Goal: Task Accomplishment & Management: Complete application form

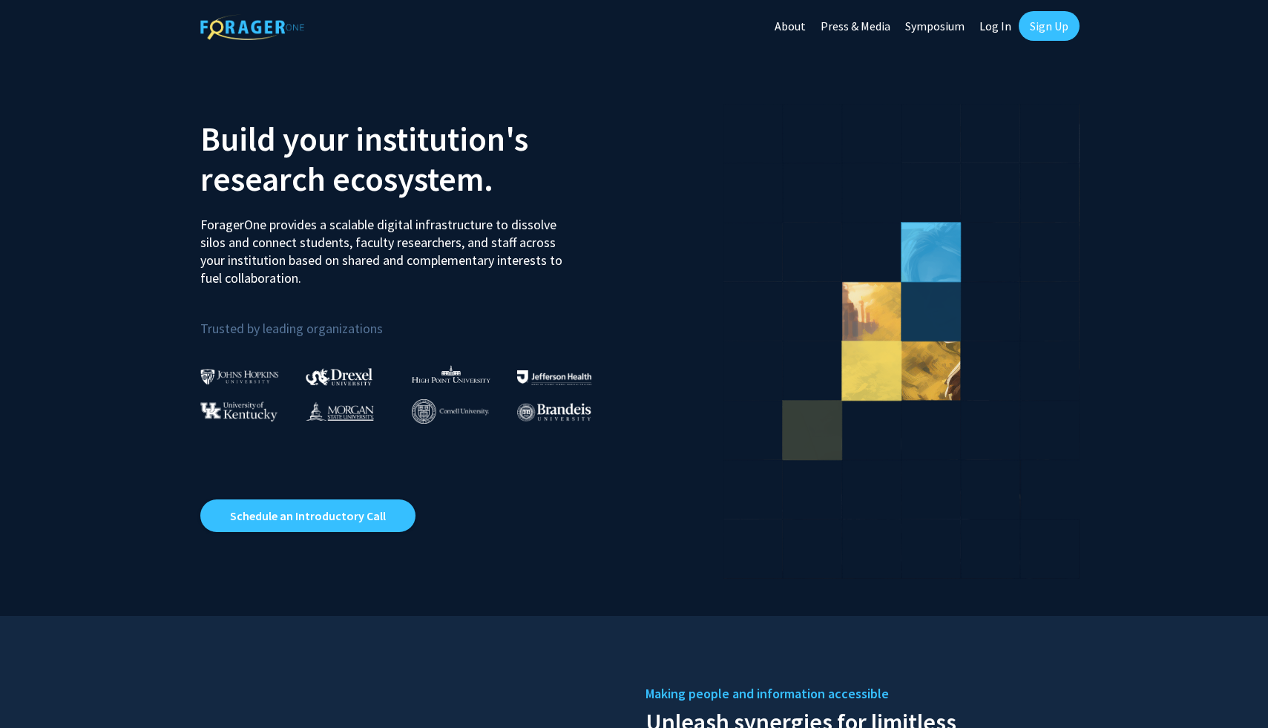
click at [1048, 22] on link "Sign Up" at bounding box center [1049, 26] width 61 height 30
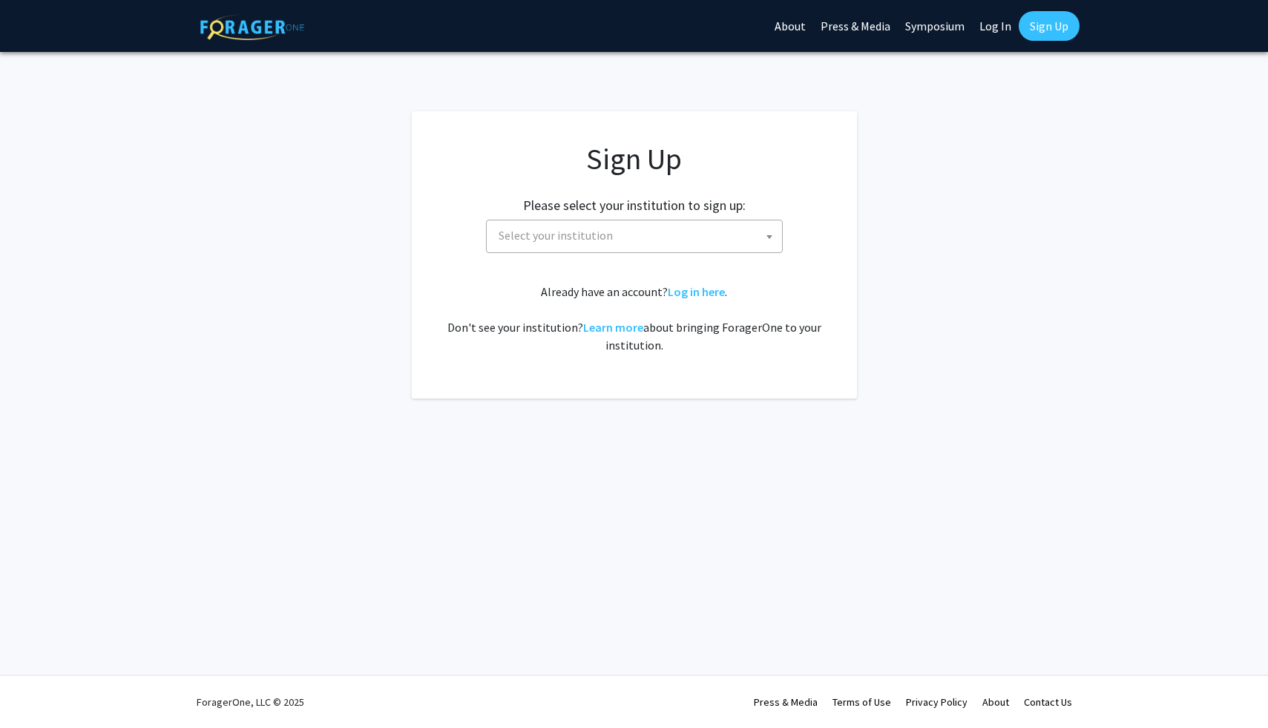
click at [671, 229] on span "Select your institution" at bounding box center [637, 235] width 289 height 30
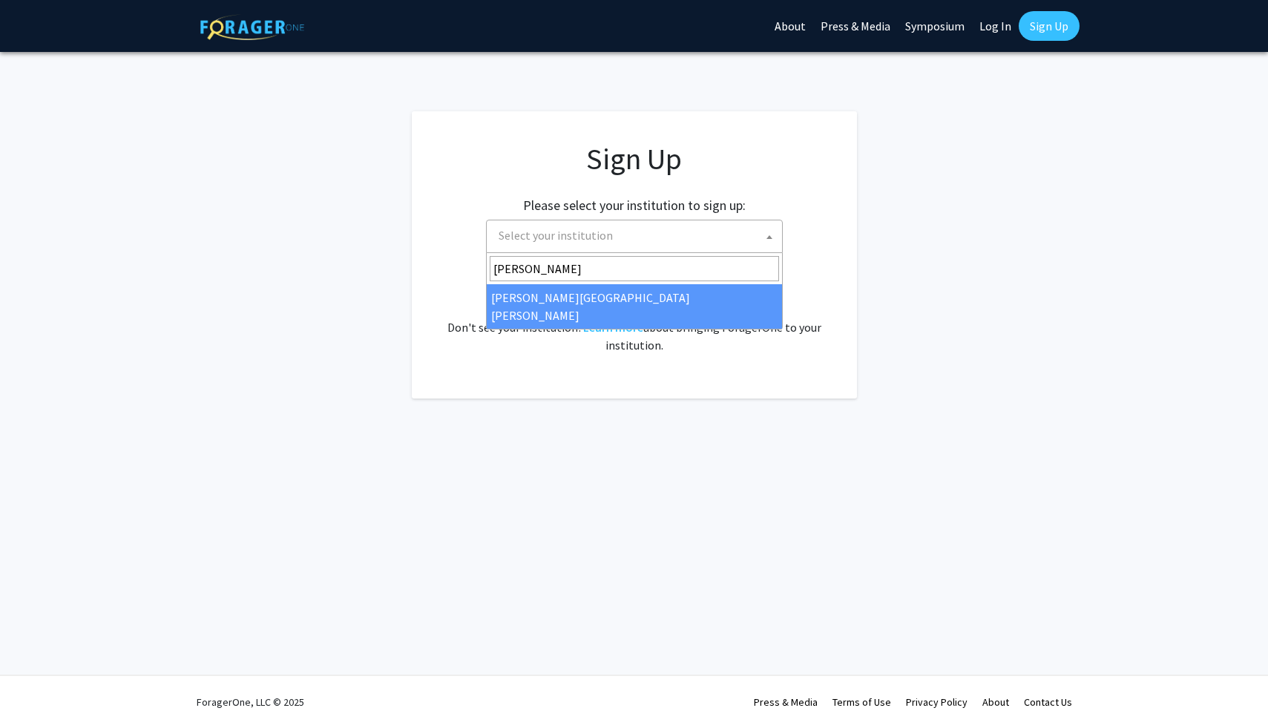
type input "[PERSON_NAME]"
select select "1"
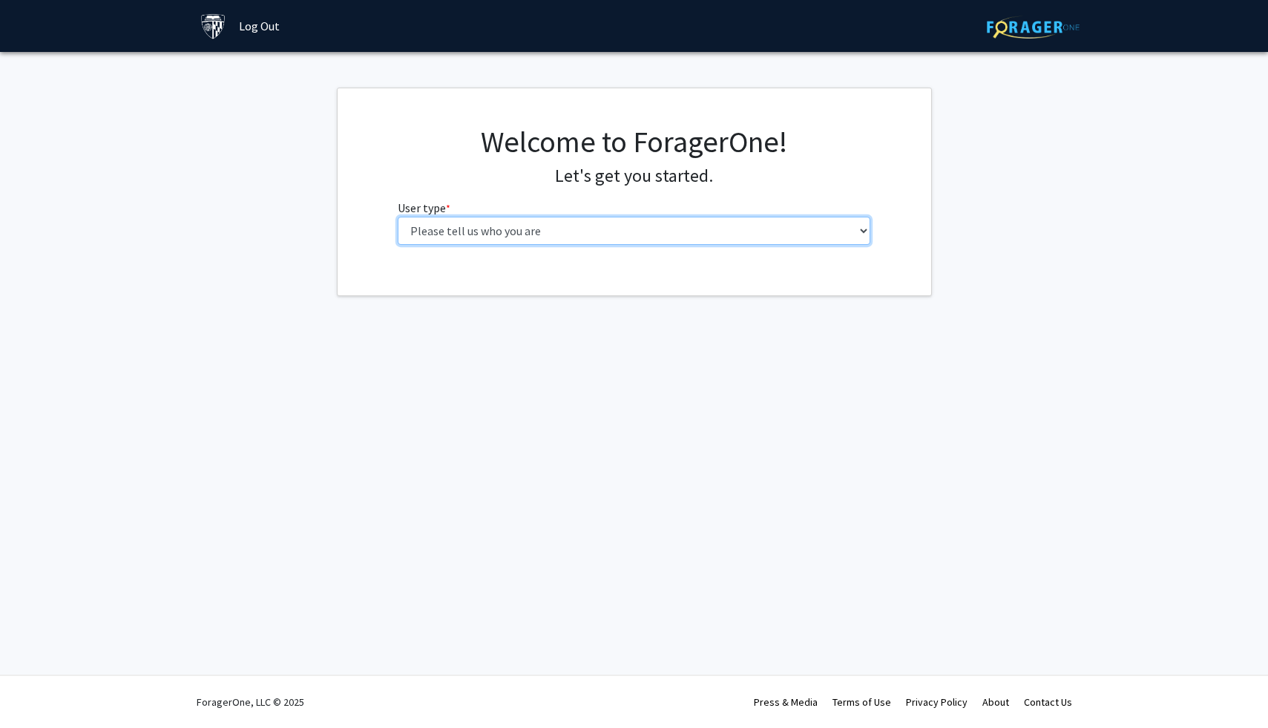
click at [697, 236] on select "Please tell us who you are Undergraduate Student Master's Student Doctoral Cand…" at bounding box center [634, 231] width 473 height 28
select select "1: undergrad"
click at [398, 217] on select "Please tell us who you are Undergraduate Student Master's Student Doctoral Cand…" at bounding box center [634, 231] width 473 height 28
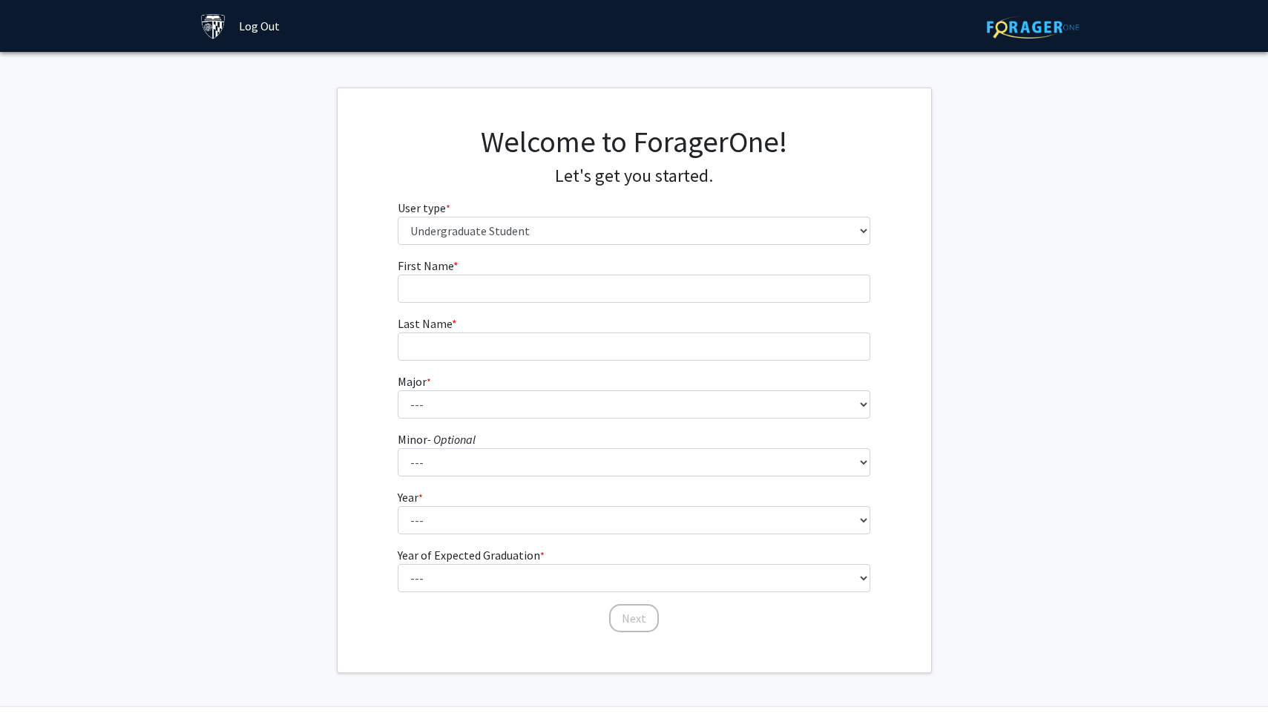
click at [625, 272] on fg-input "First Name * required" at bounding box center [634, 280] width 473 height 46
click at [625, 283] on input "First Name * required" at bounding box center [634, 289] width 473 height 28
type input "Johnross"
click at [538, 342] on input "Last Name * required" at bounding box center [634, 346] width 473 height 28
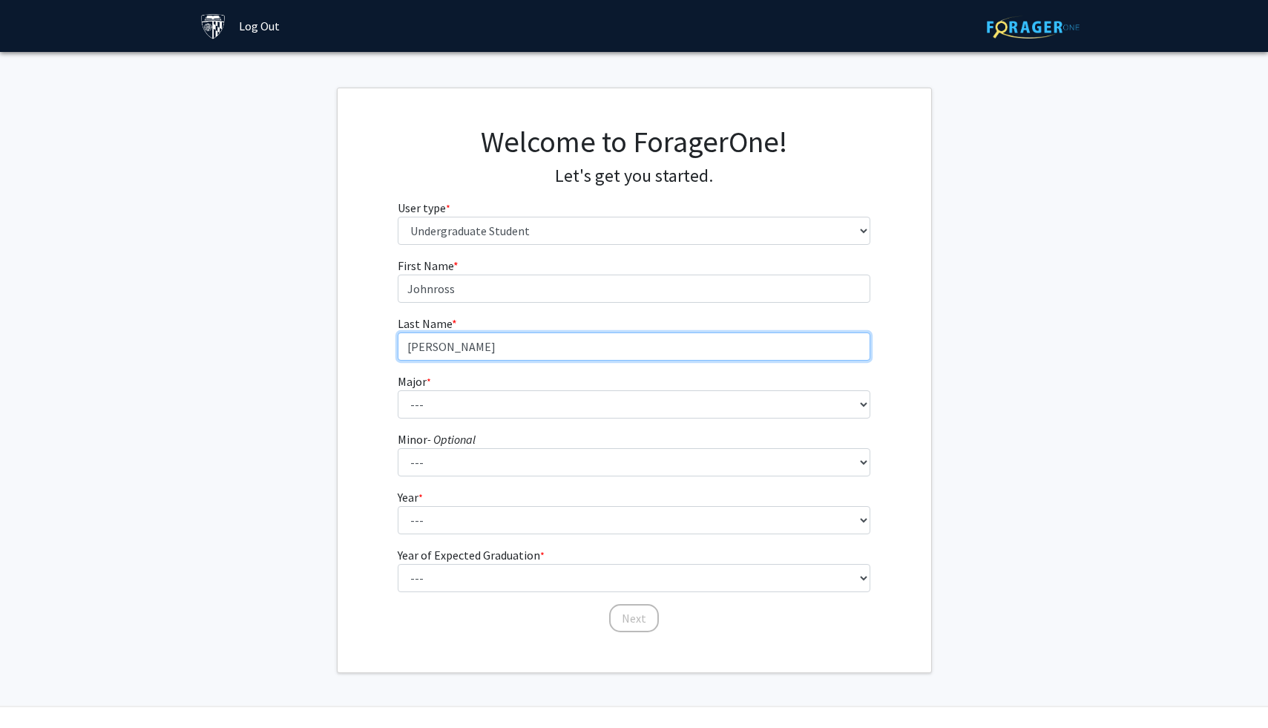
type input "[PERSON_NAME]"
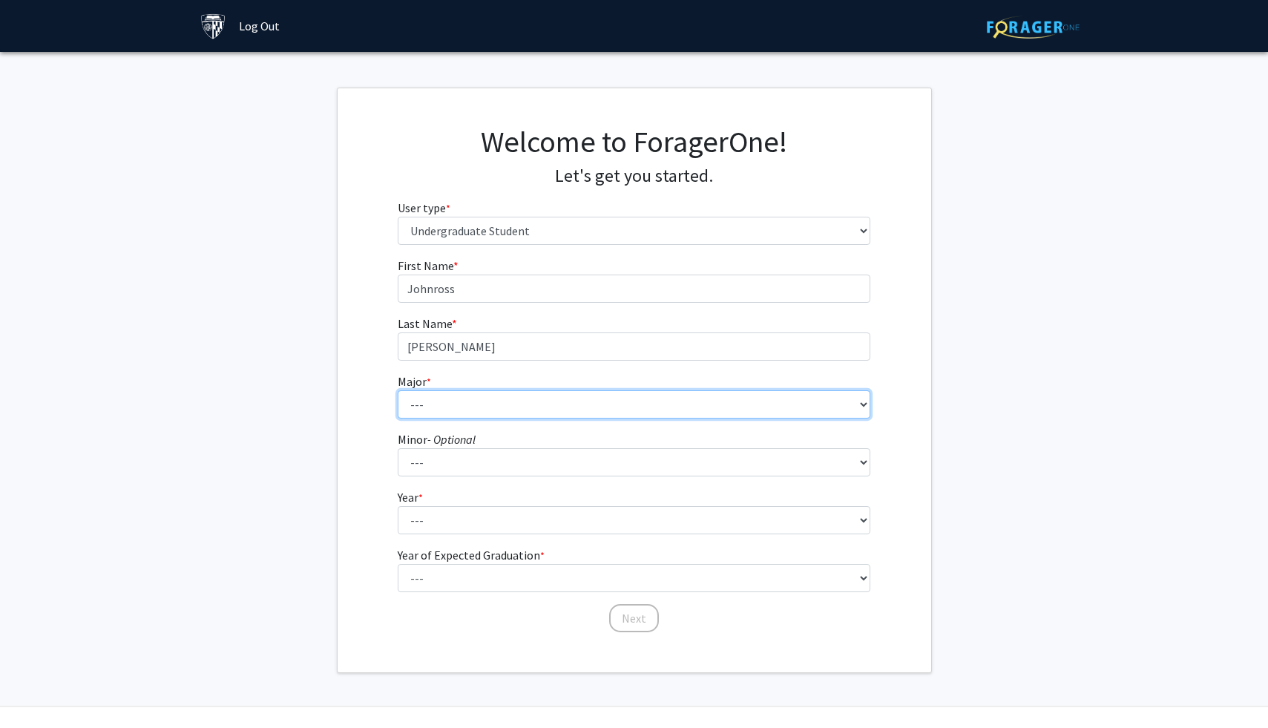
click at [424, 398] on select "--- Africana Studies Anthropology Applied Mathematics & Statistics Archaeology …" at bounding box center [634, 404] width 473 height 28
select select "10: 25"
click at [398, 390] on select "--- Africana Studies Anthropology Applied Mathematics & Statistics Archaeology …" at bounding box center [634, 404] width 473 height 28
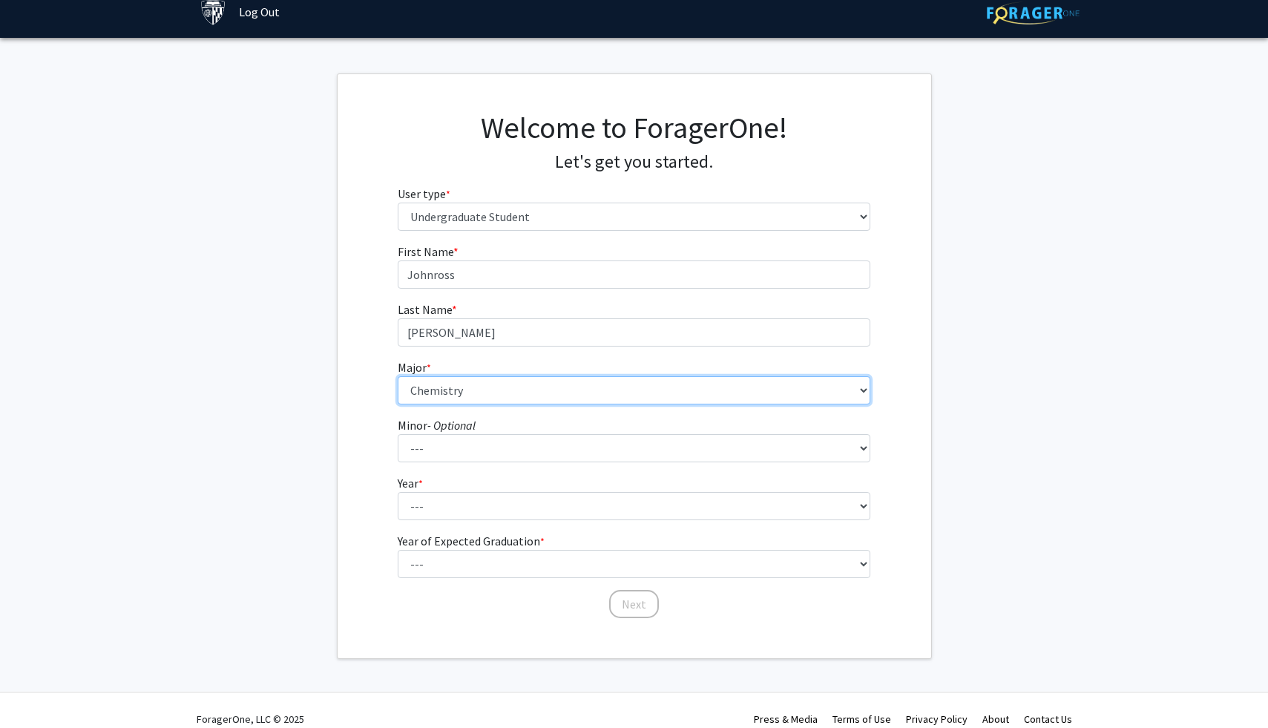
scroll to position [31, 0]
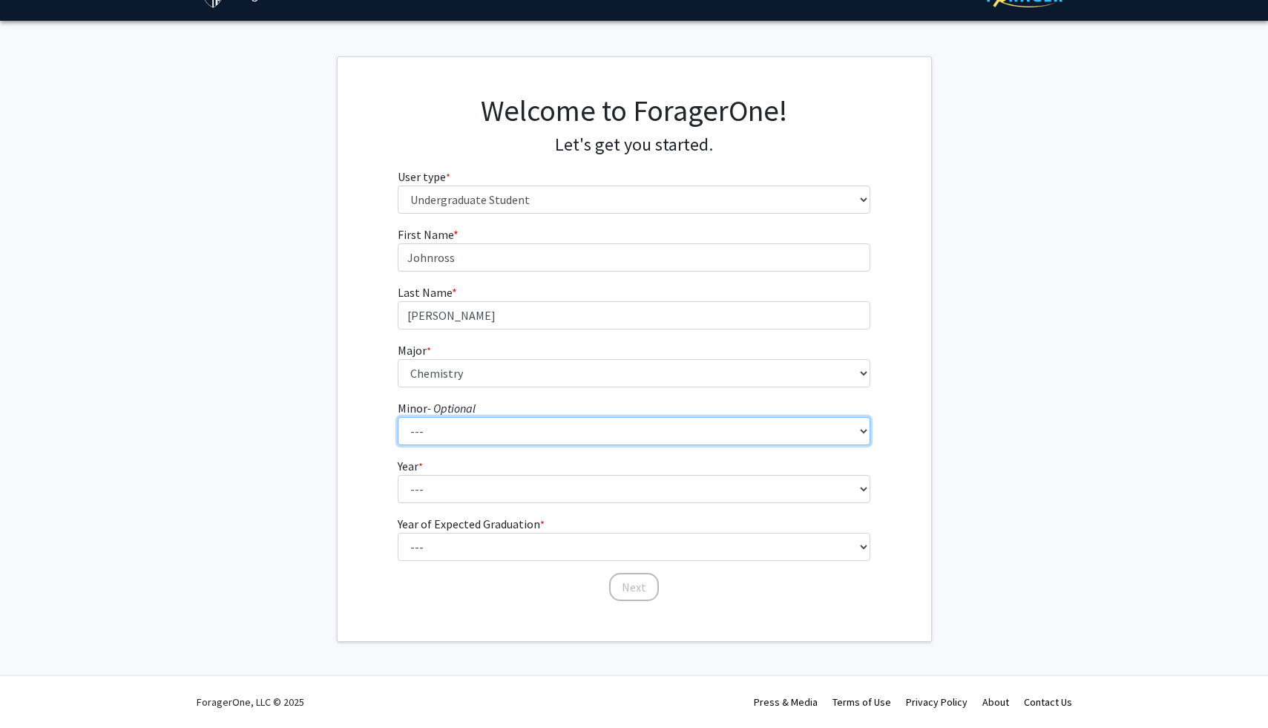
click at [411, 421] on select "--- Accounting and Financial Management Africana Studies Anthropology Applied M…" at bounding box center [634, 431] width 473 height 28
select select "32: 44"
click at [398, 417] on select "--- Accounting and Financial Management Africana Studies Anthropology Applied M…" at bounding box center [634, 431] width 473 height 28
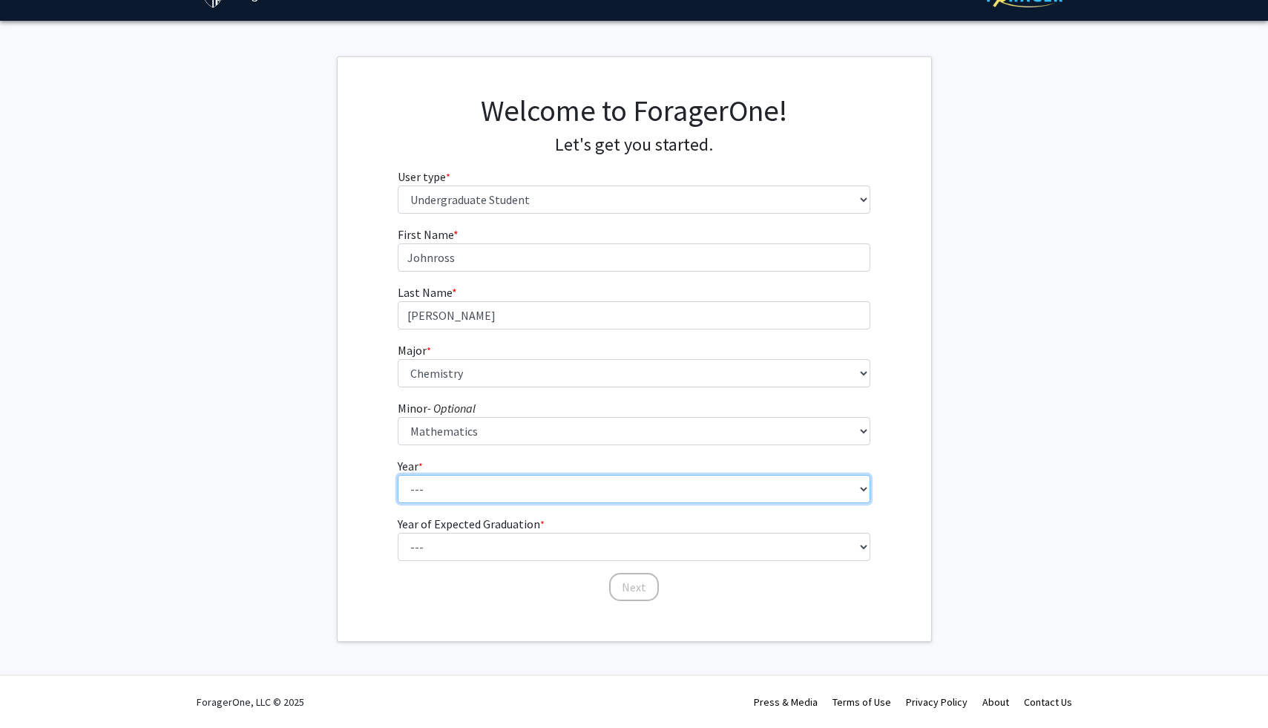
click at [427, 493] on select "--- First-year Sophomore Junior Senior Postbaccalaureate Certificate" at bounding box center [634, 489] width 473 height 28
select select "1: first-year"
click at [398, 475] on select "--- First-year Sophomore Junior Senior Postbaccalaureate Certificate" at bounding box center [634, 489] width 473 height 28
click at [338, 493] on div "First Name * required [PERSON_NAME] Last Name * required [MEDICAL_DATA][PERSON_…" at bounding box center [635, 414] width 594 height 377
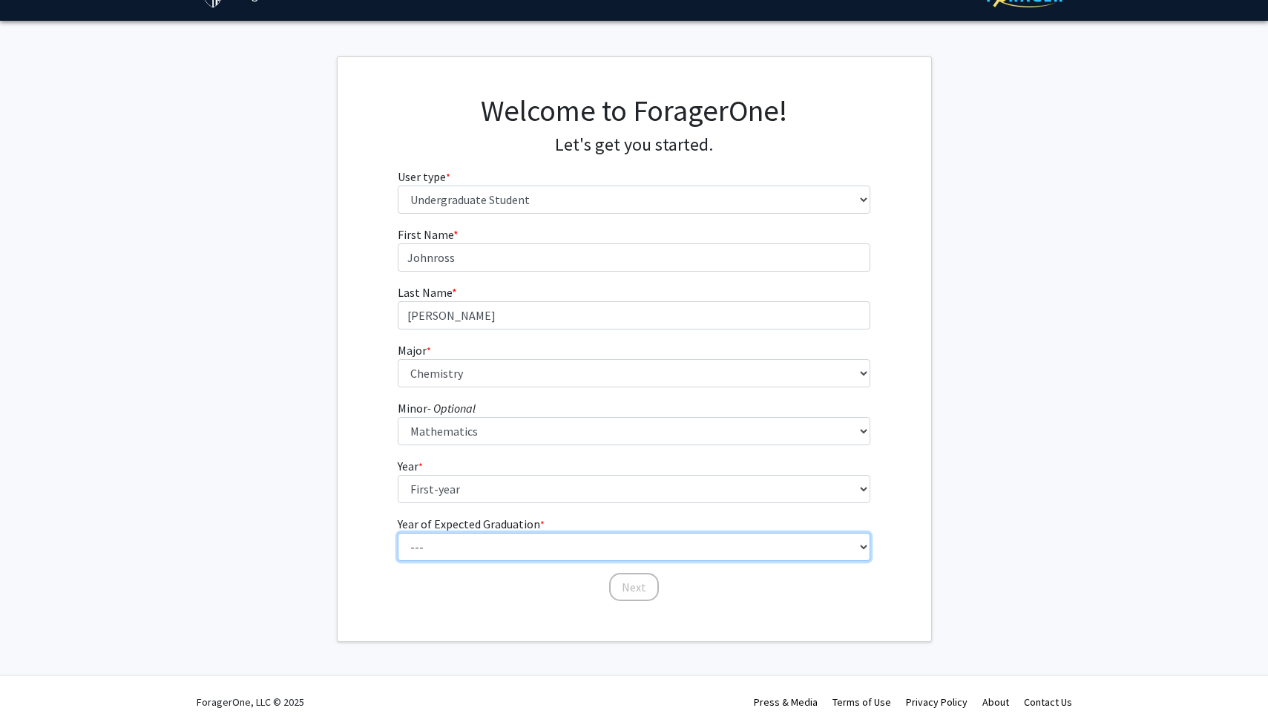
click at [450, 545] on select "--- 2025 2026 2027 2028 2029 2030 2031 2032 2033 2034" at bounding box center [634, 547] width 473 height 28
select select "5: 2029"
click at [398, 533] on select "--- 2025 2026 2027 2028 2029 2030 2031 2032 2033 2034" at bounding box center [634, 547] width 473 height 28
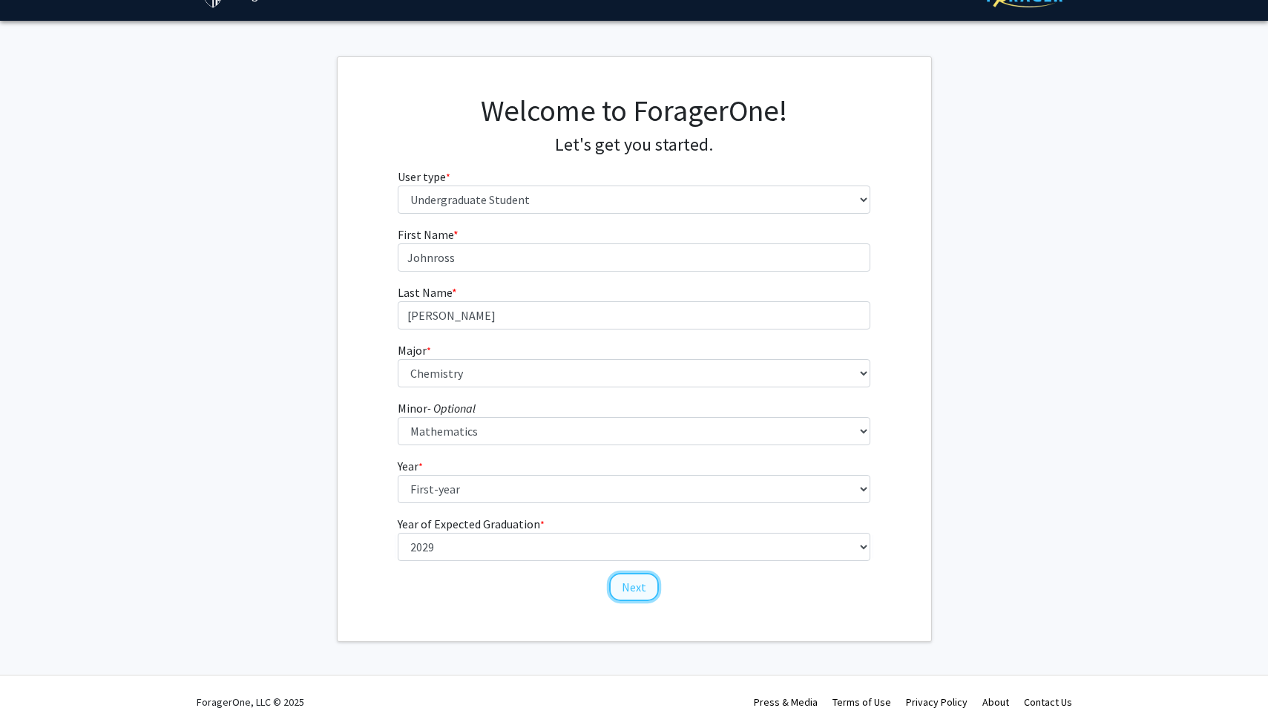
click at [636, 592] on button "Next" at bounding box center [634, 587] width 50 height 28
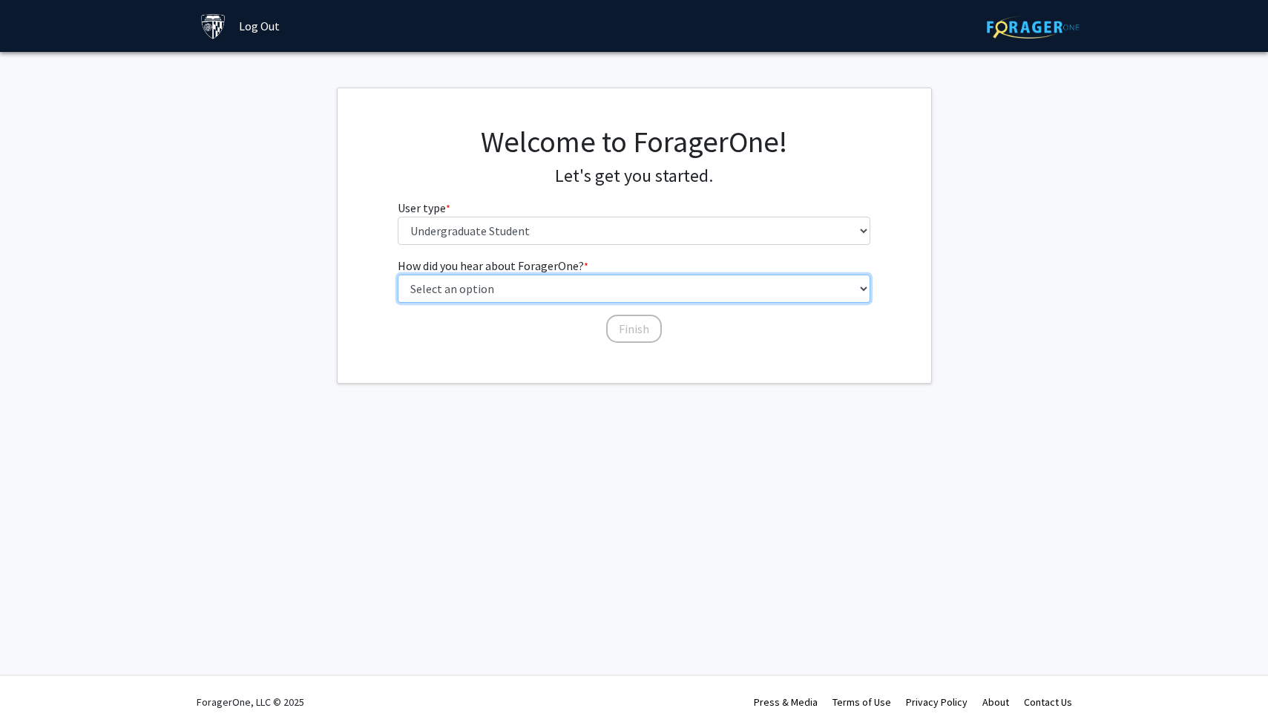
click at [558, 288] on select "Select an option Peer/student recommendation Faculty/staff recommendation Unive…" at bounding box center [634, 289] width 473 height 28
select select "2: faculty_recommendation"
click at [398, 275] on select "Select an option Peer/student recommendation Faculty/staff recommendation Unive…" at bounding box center [634, 289] width 473 height 28
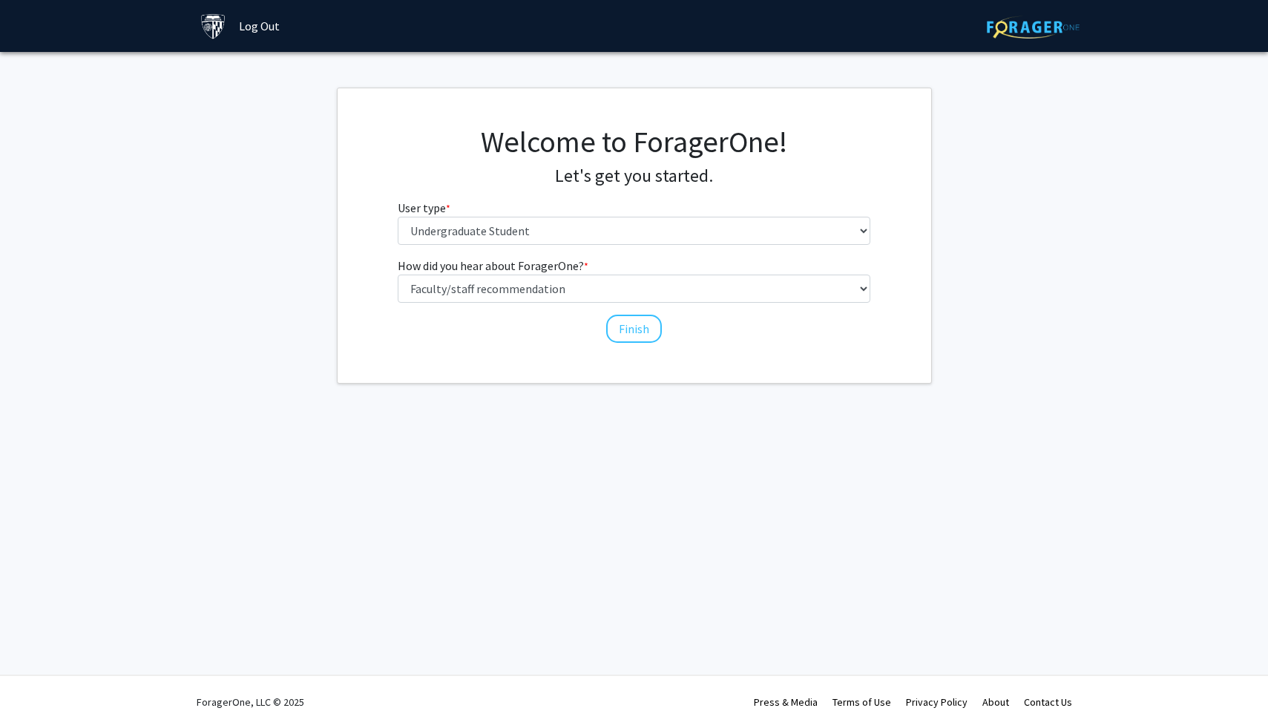
click at [536, 315] on div "Finish" at bounding box center [634, 322] width 473 height 15
click at [628, 326] on button "Finish" at bounding box center [634, 329] width 56 height 28
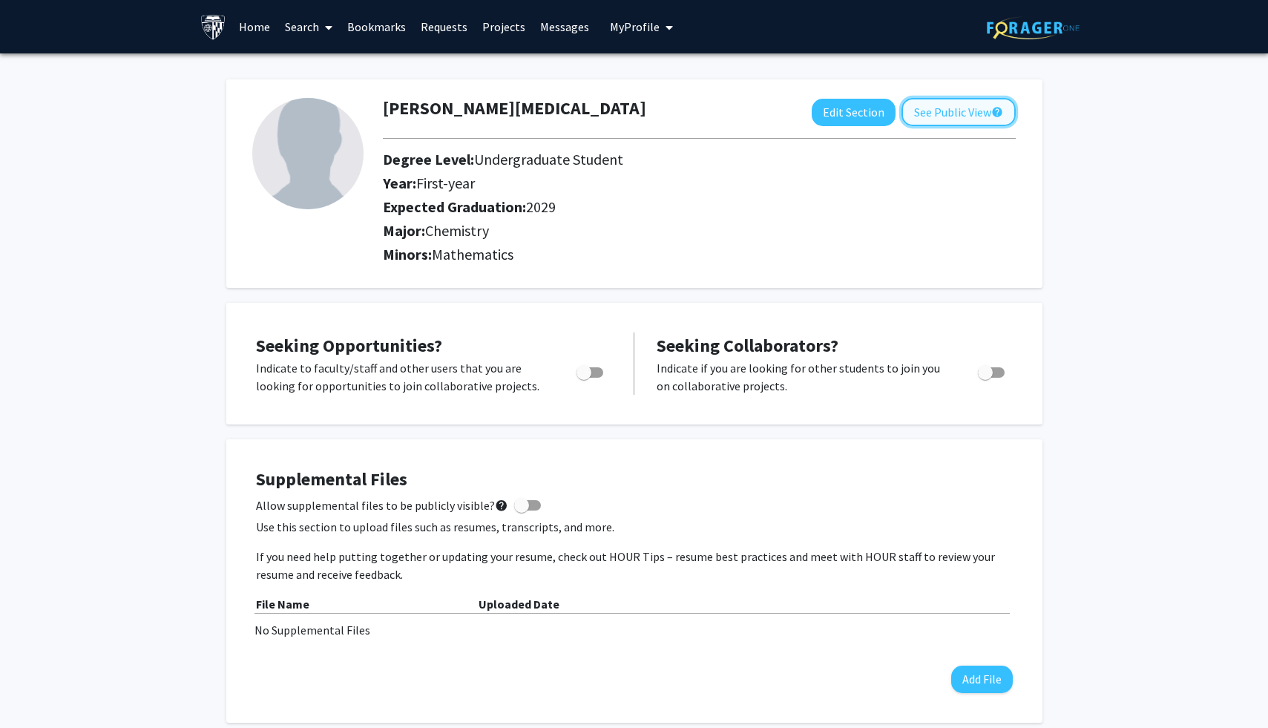
click at [938, 105] on button "See Public View help" at bounding box center [959, 112] width 114 height 28
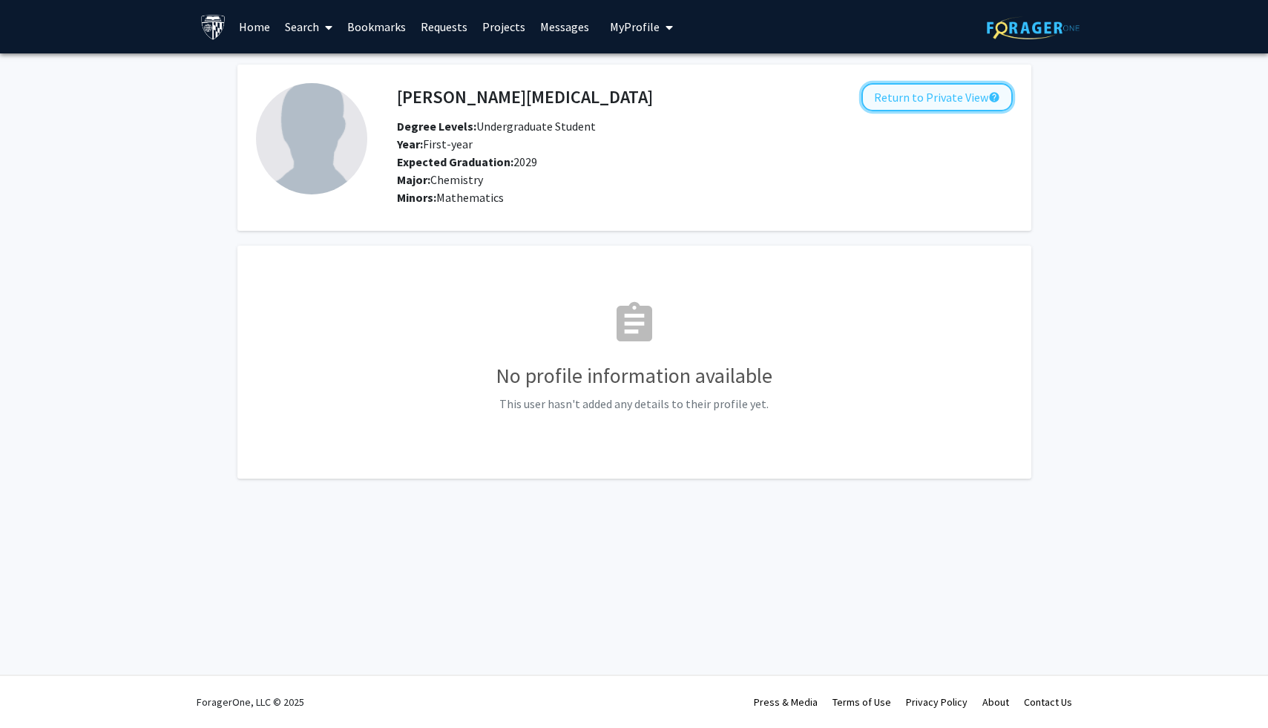
click at [938, 103] on button "Return to Private View help" at bounding box center [936, 97] width 151 height 28
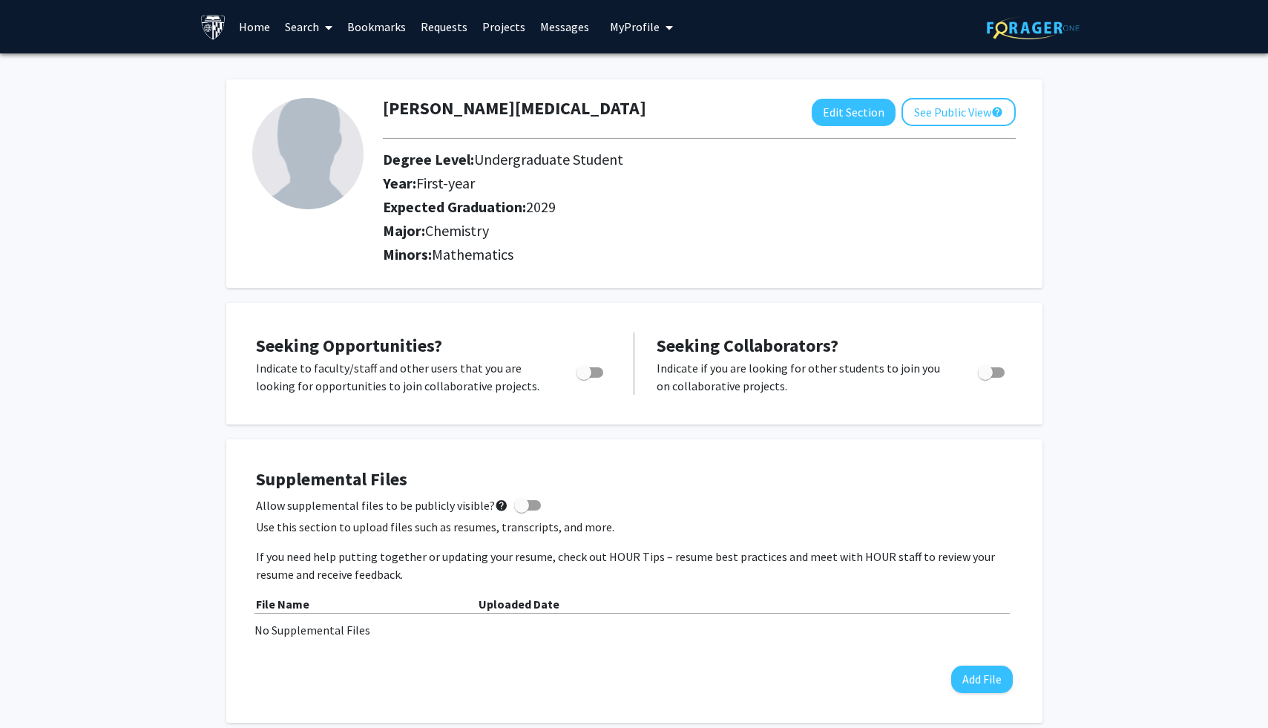
click at [516, 33] on link "Projects" at bounding box center [504, 27] width 58 height 52
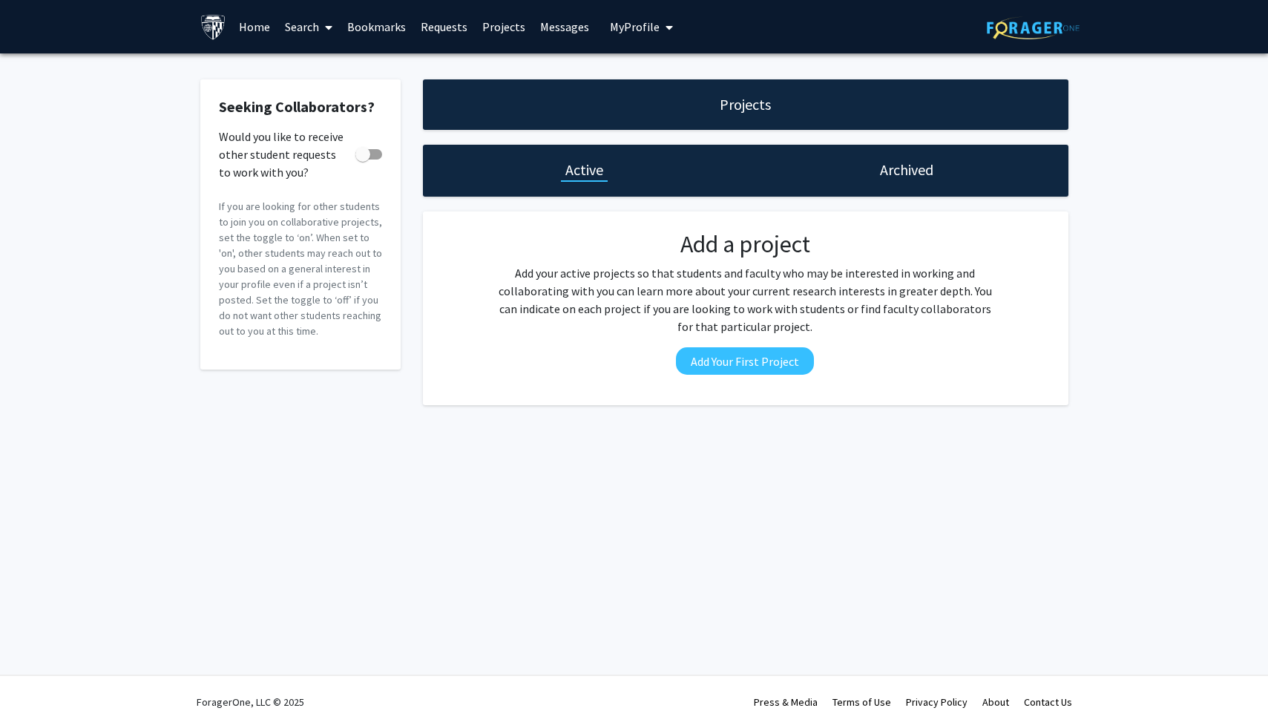
click at [359, 35] on link "Bookmarks" at bounding box center [376, 27] width 73 height 52
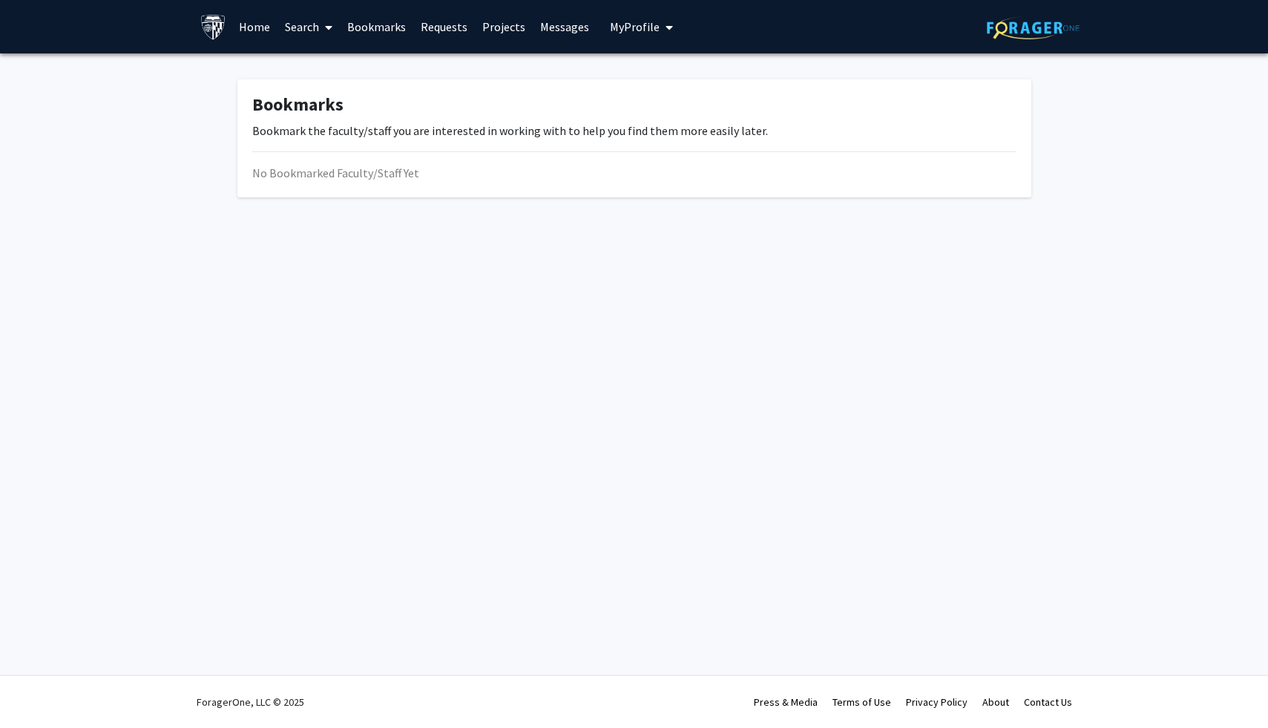
click at [300, 39] on link "Search" at bounding box center [308, 27] width 62 height 52
click at [359, 134] on span "Funding, Programs, & External Opportunities" at bounding box center [414, 128] width 275 height 30
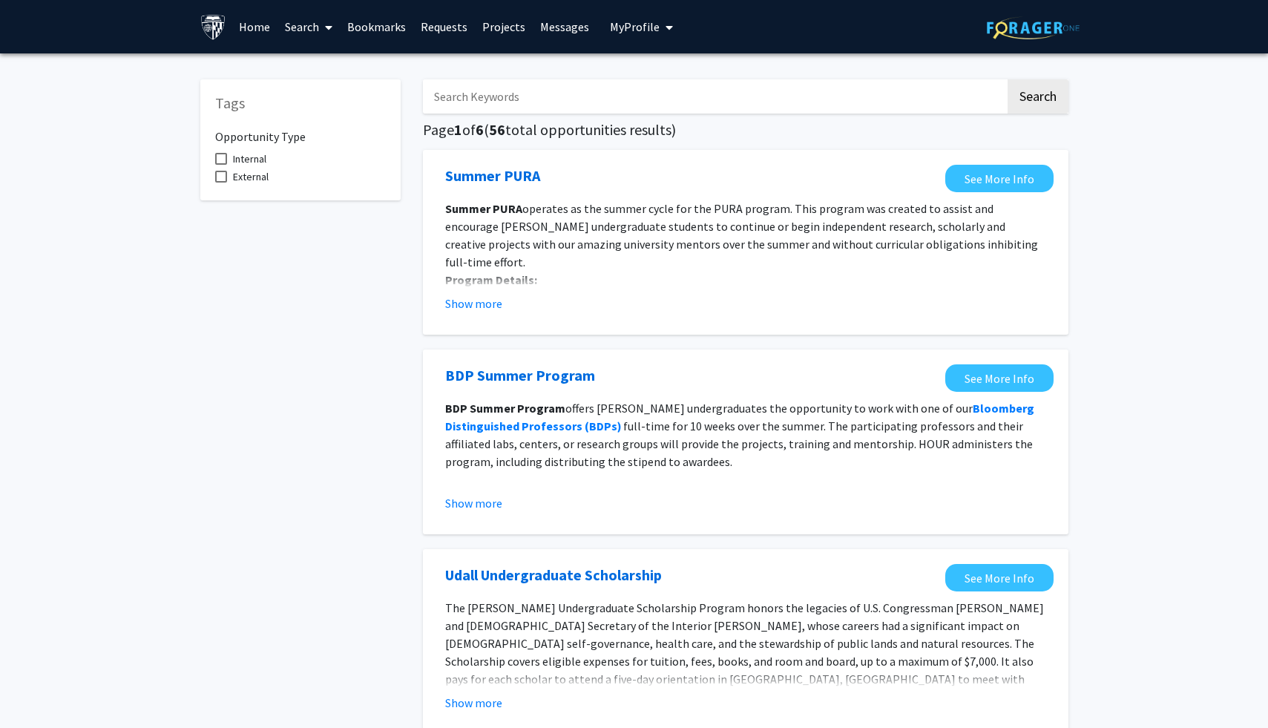
click at [494, 105] on input "Search Keywords" at bounding box center [714, 96] width 582 height 34
type input "w"
click at [1008, 79] on button "Search" at bounding box center [1038, 96] width 61 height 34
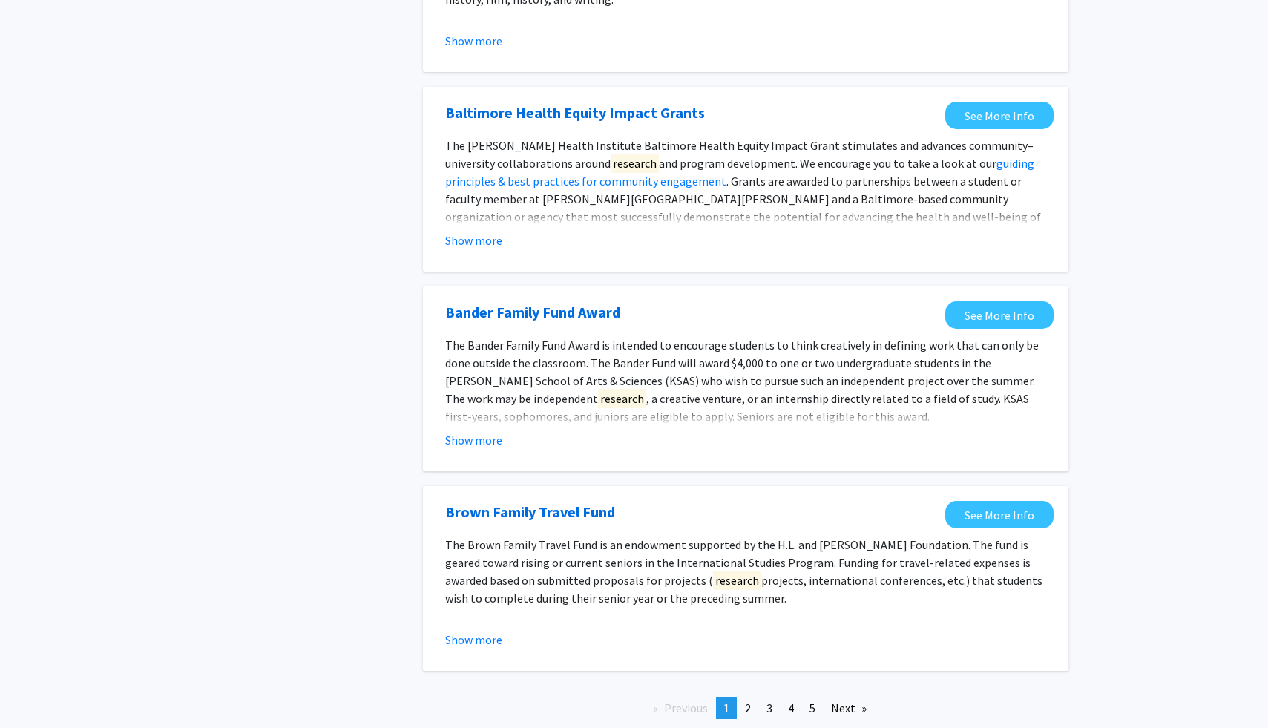
scroll to position [1558, 0]
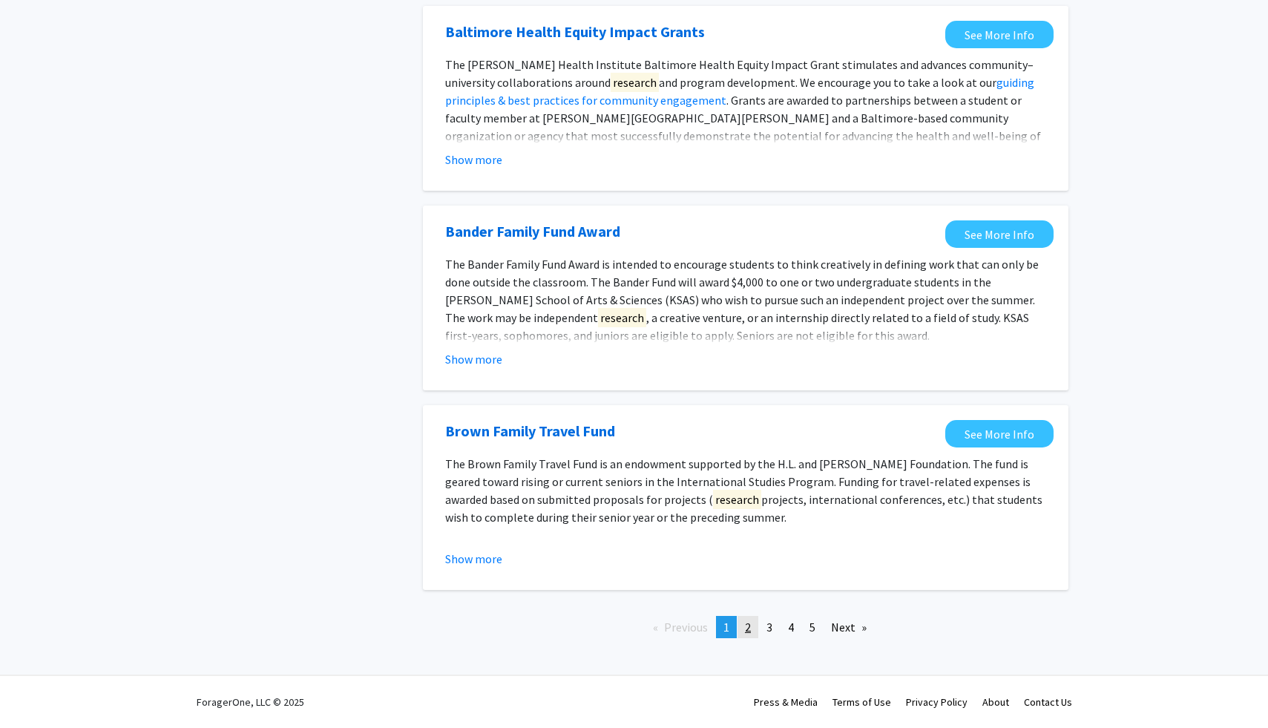
click at [753, 633] on link "page 2" at bounding box center [748, 627] width 21 height 22
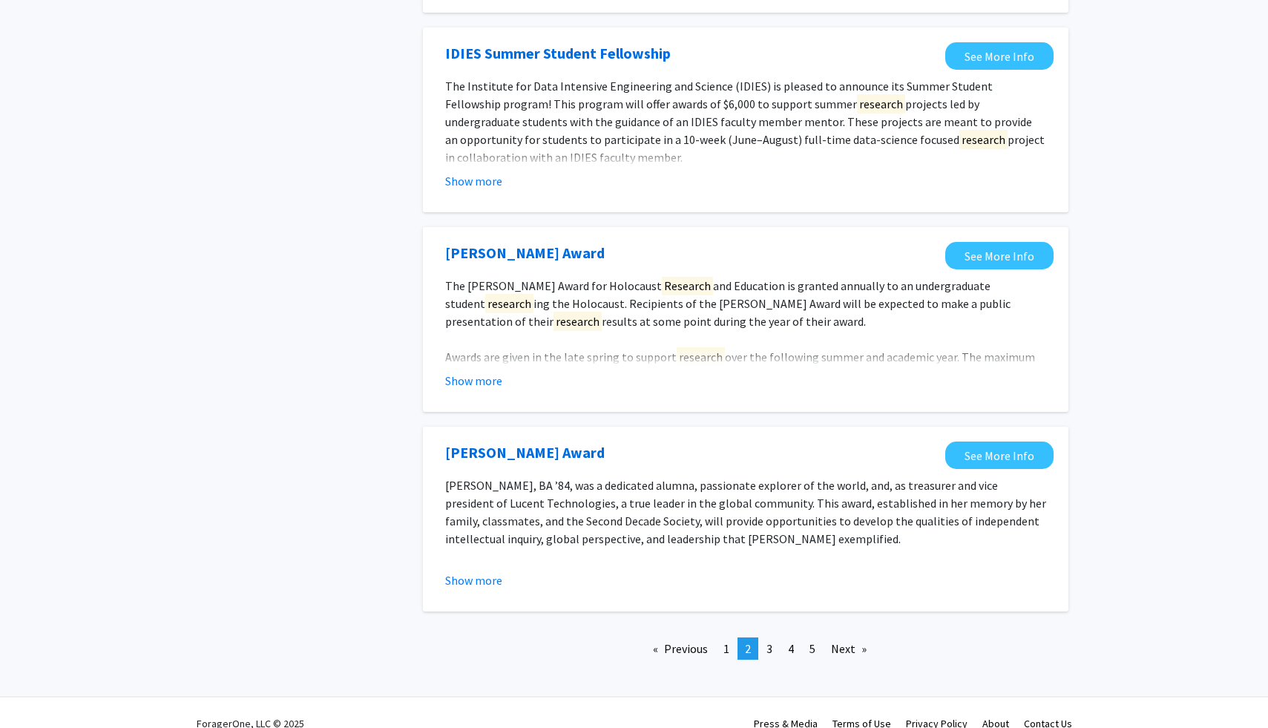
scroll to position [1532, 0]
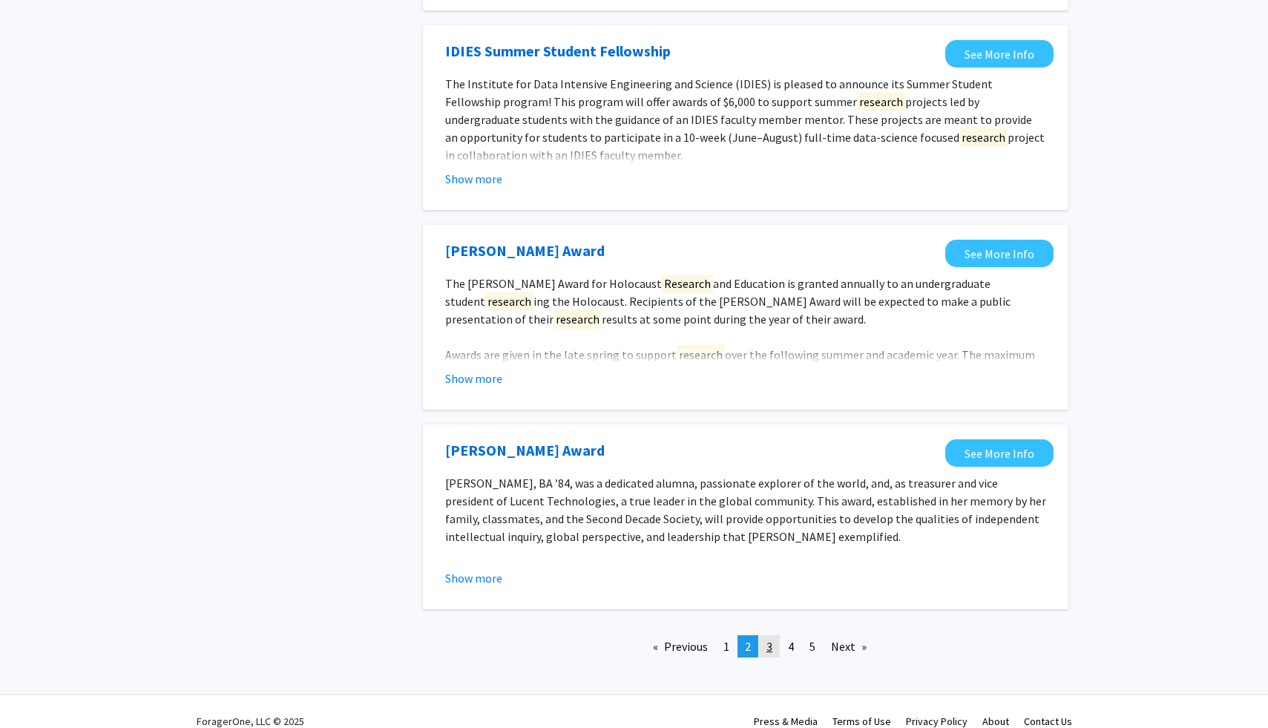
click at [767, 639] on span "3" at bounding box center [769, 646] width 6 height 15
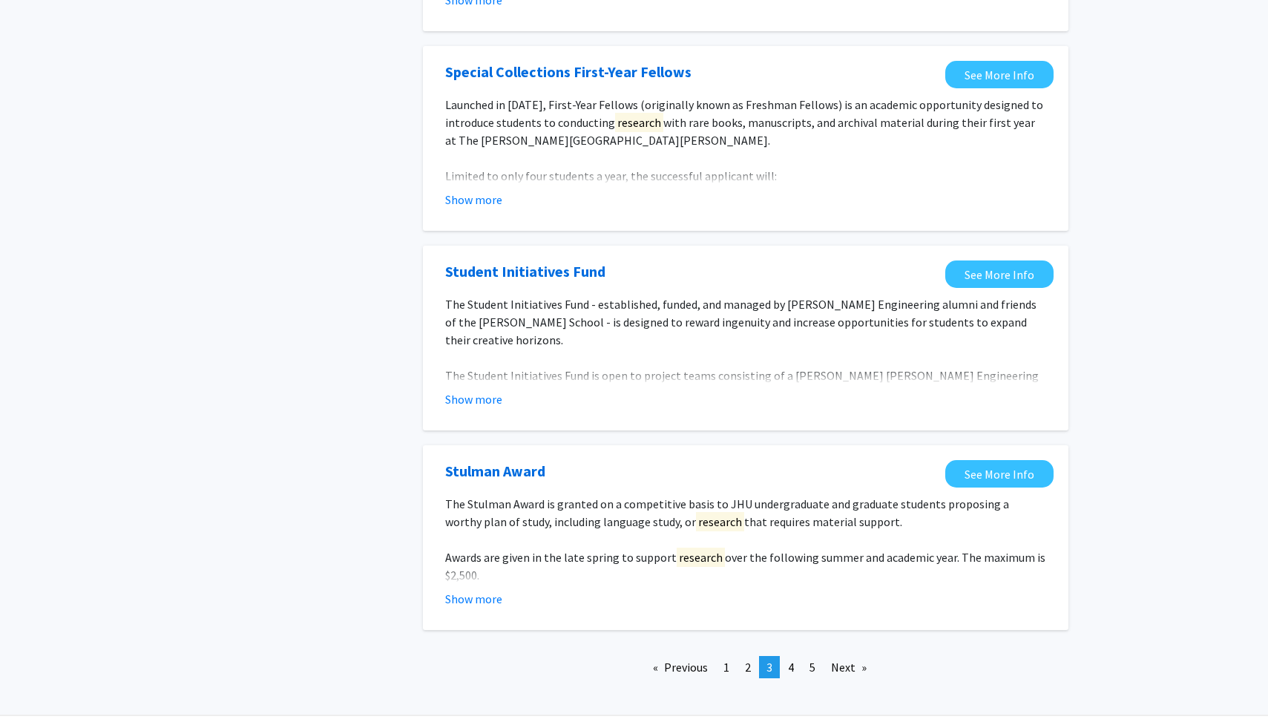
scroll to position [1541, 0]
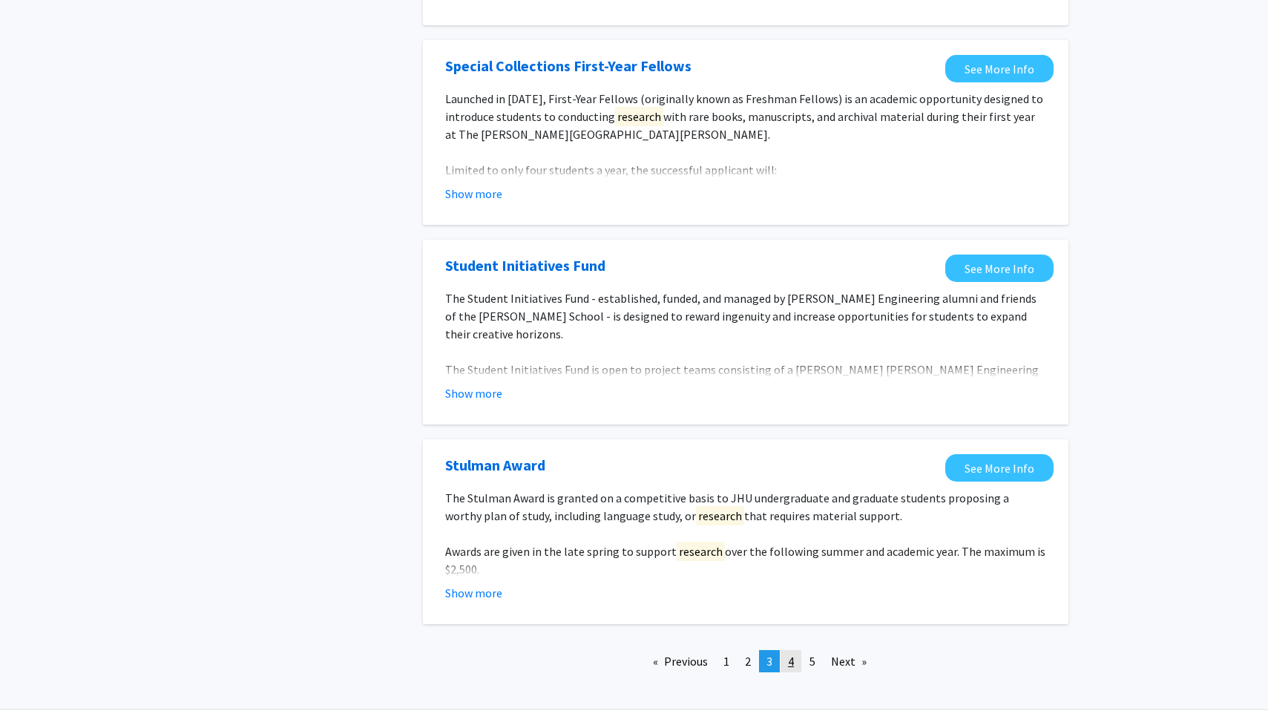
click at [795, 650] on link "page 4" at bounding box center [791, 661] width 21 height 22
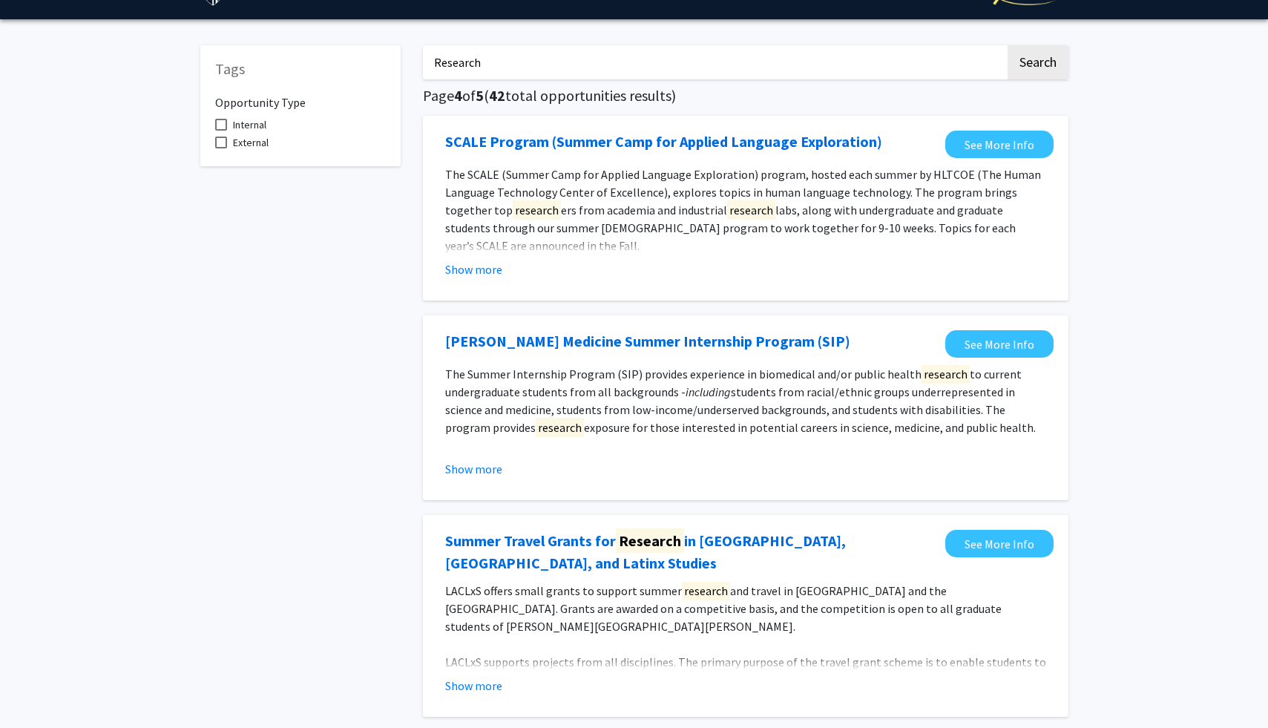
scroll to position [37, 0]
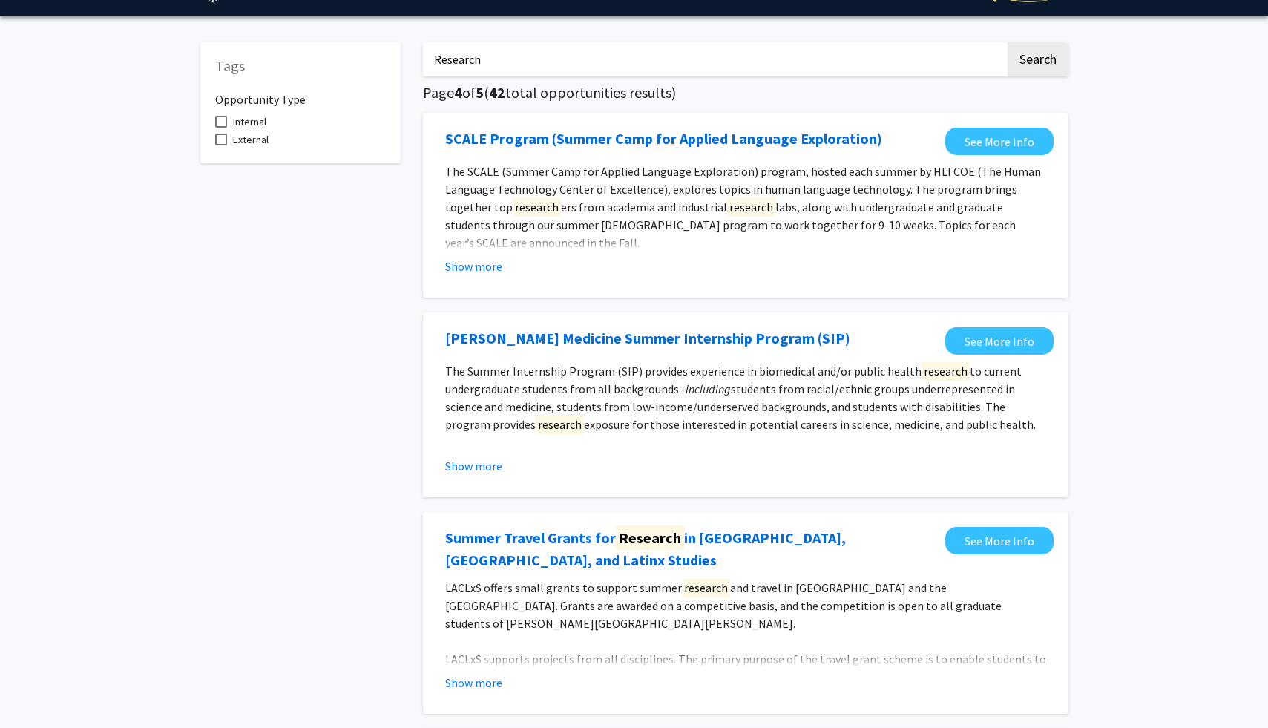
click at [574, 59] on input "Research" at bounding box center [714, 59] width 582 height 34
click at [1008, 42] on button "Search" at bounding box center [1038, 59] width 61 height 34
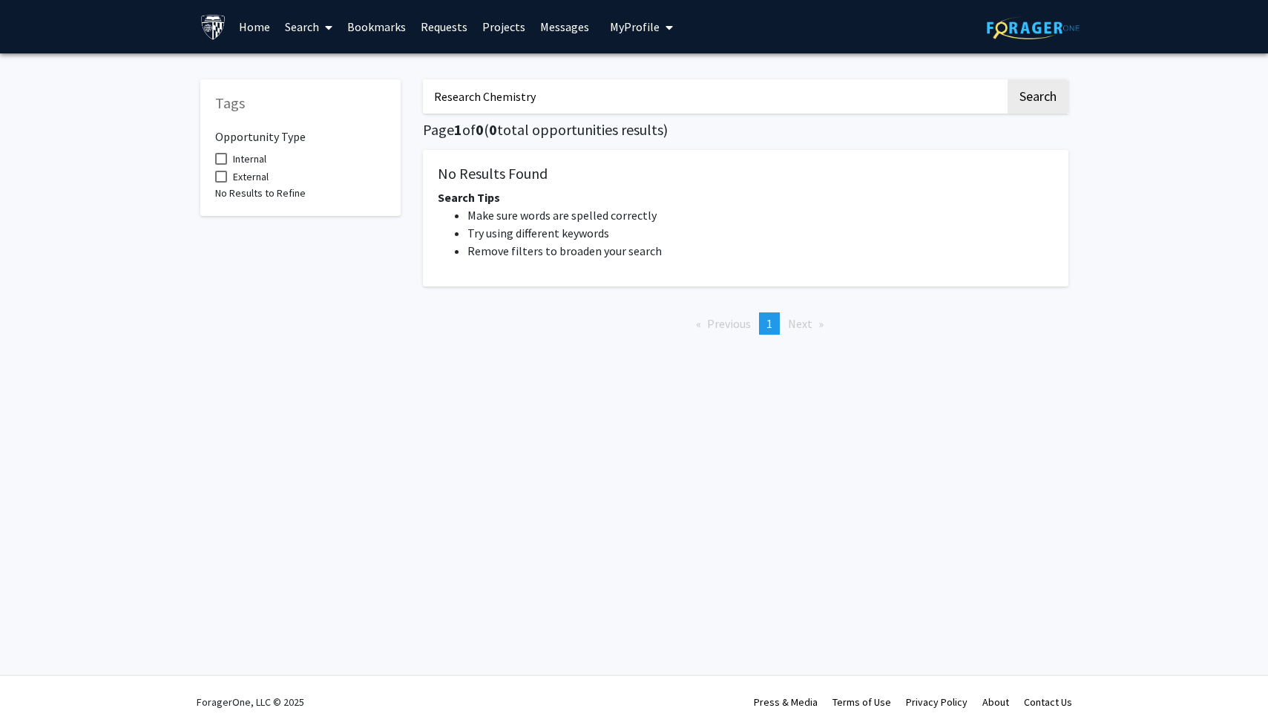
drag, startPoint x: 481, startPoint y: 102, endPoint x: 418, endPoint y: 103, distance: 63.1
click at [418, 103] on div "Research Chemistry Search Page 1 of 0 ( 0 total opportunities results) No Resul…" at bounding box center [746, 206] width 668 height 282
click at [1008, 79] on button "Search" at bounding box center [1038, 96] width 61 height 34
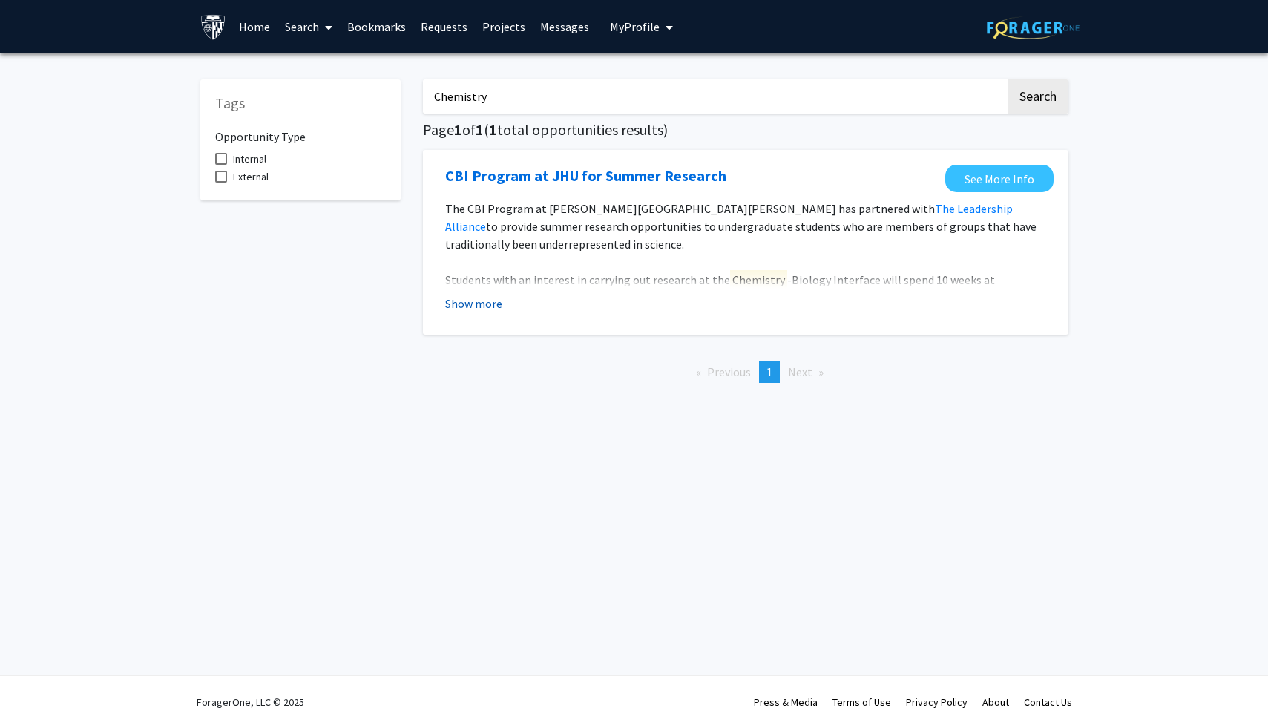
click at [484, 307] on button "Show more" at bounding box center [473, 304] width 57 height 18
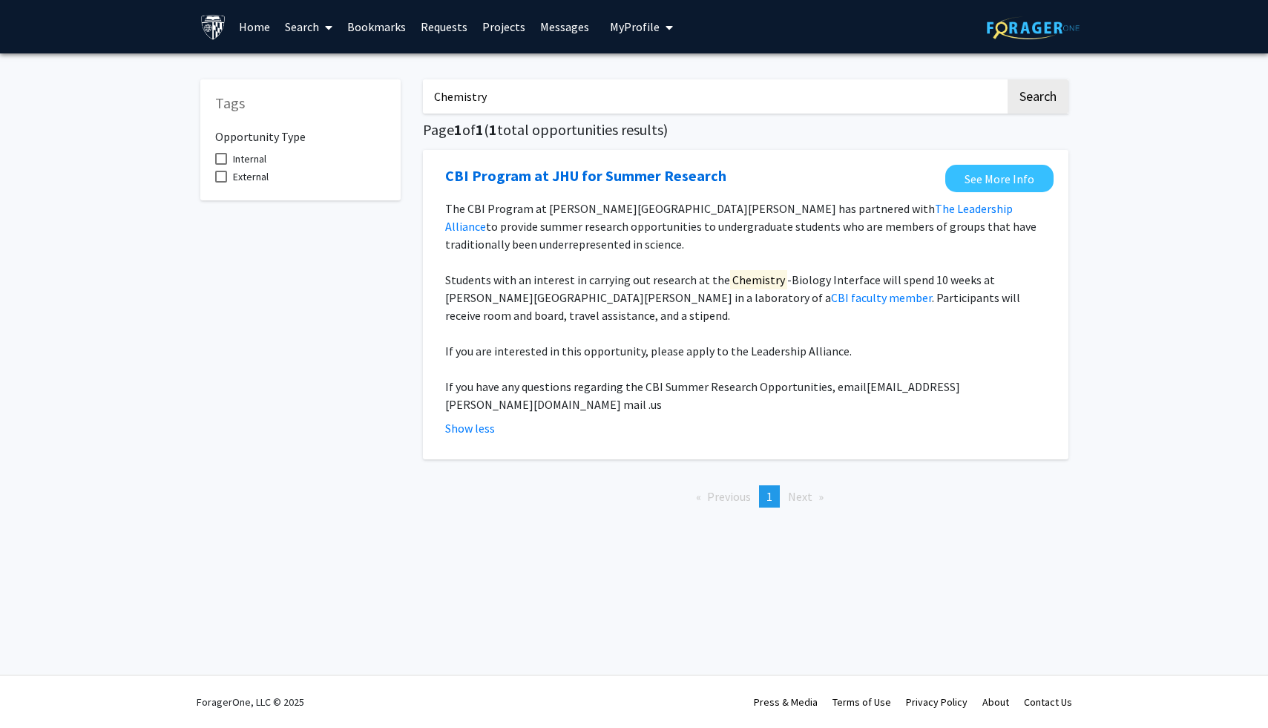
drag, startPoint x: 542, startPoint y: 91, endPoint x: 398, endPoint y: 104, distance: 144.6
click at [398, 104] on div "Tags Opportunity Type Internal External Chemistry Search Page 1 of 1 ( 1 total …" at bounding box center [634, 292] width 890 height 455
type input "Chemistr"
drag, startPoint x: 484, startPoint y: 102, endPoint x: 411, endPoint y: 101, distance: 72.7
click at [412, 101] on div "Chemistr Search Page 1 of 1 ( 1 total opportunities results) CBI Program at JHU…" at bounding box center [746, 292] width 668 height 455
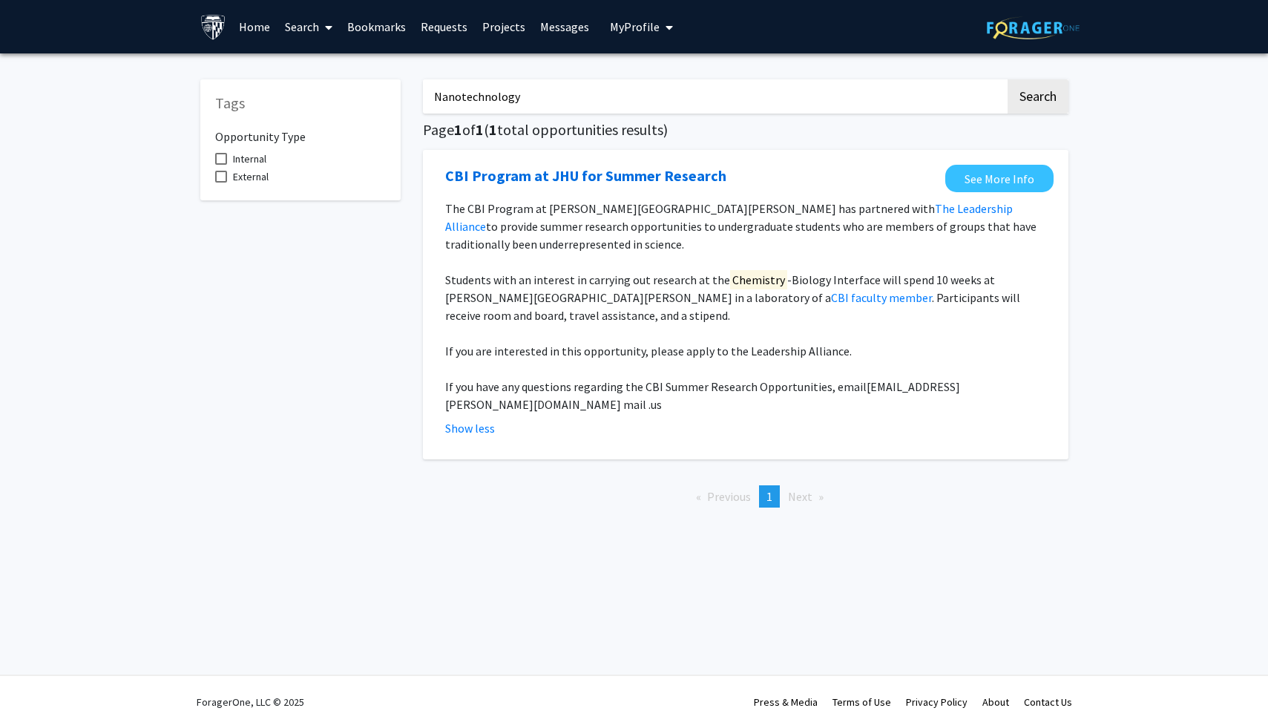
type input "Nanotechnology"
click at [1008, 79] on button "Search" at bounding box center [1038, 96] width 61 height 34
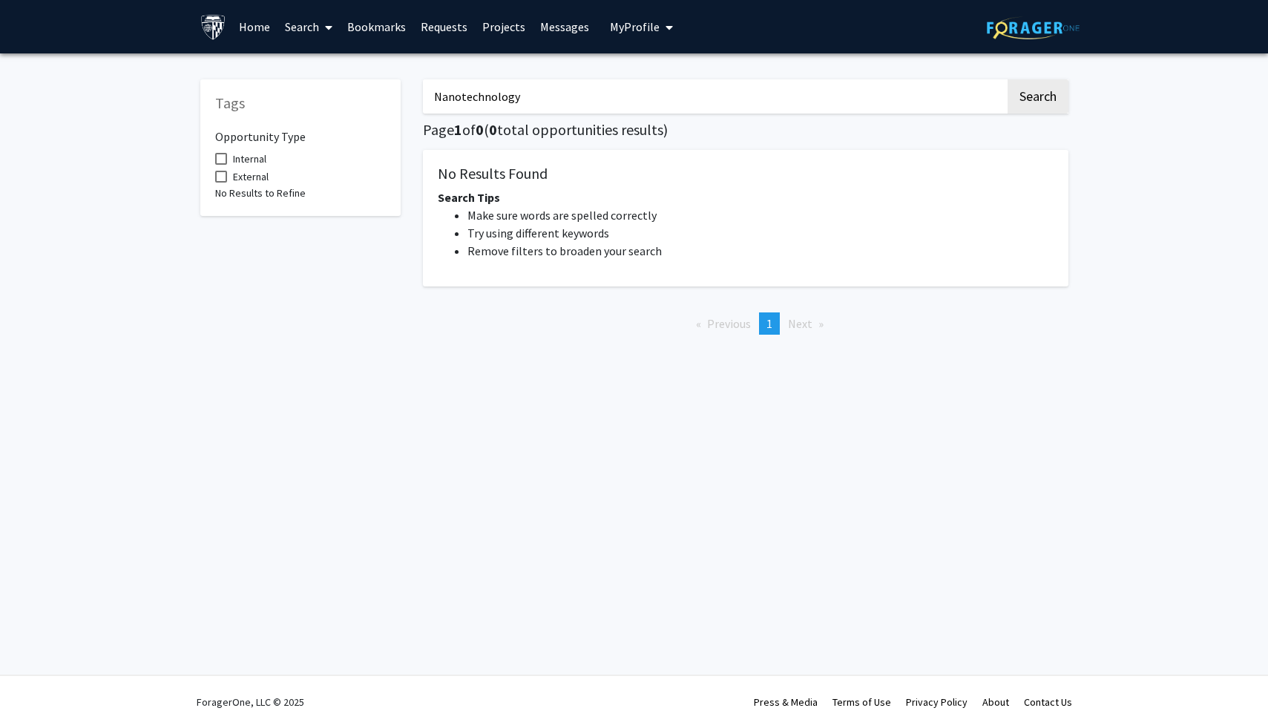
drag, startPoint x: 531, startPoint y: 87, endPoint x: 358, endPoint y: 90, distance: 172.9
click at [358, 90] on div "Tags Opportunity Type Internal External No Results to Refine Nanotechnology Sea…" at bounding box center [634, 206] width 890 height 282
drag, startPoint x: 521, startPoint y: 104, endPoint x: 384, endPoint y: 94, distance: 137.6
click at [384, 94] on div "Tags Opportunity Type Internal External No Results to Refine Nanotechnology Sea…" at bounding box center [634, 206] width 890 height 282
